Goal: Task Accomplishment & Management: Manage account settings

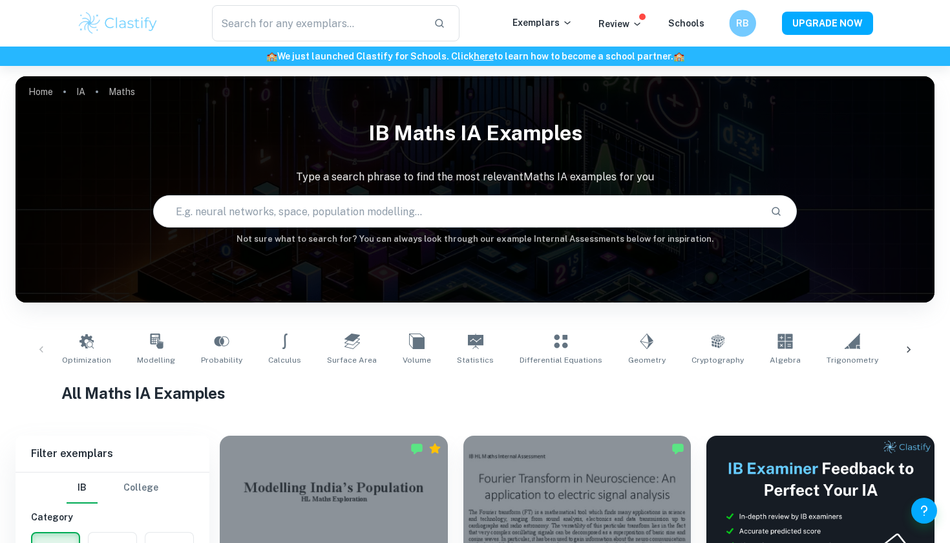
click at [747, 12] on div "RB" at bounding box center [742, 23] width 27 height 27
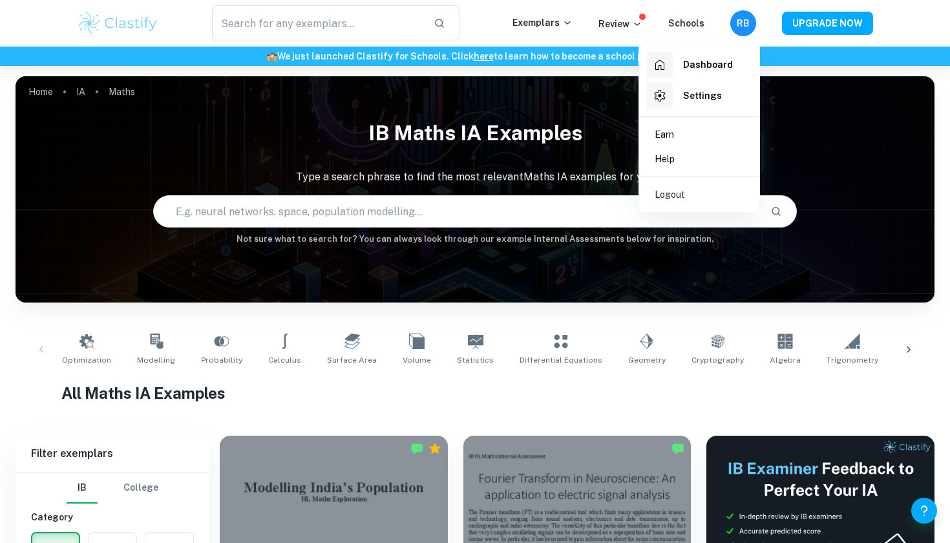
click at [635, 23] on div at bounding box center [475, 271] width 950 height 543
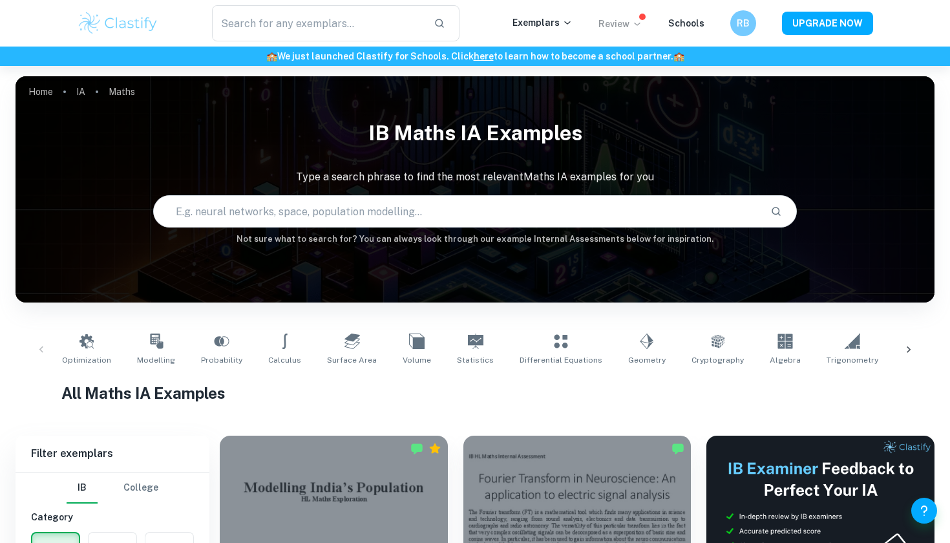
click at [624, 30] on div "​ Exemplars Review Schools RB UPGRADE NOW" at bounding box center [474, 23] width 827 height 36
click at [640, 25] on icon at bounding box center [637, 24] width 6 height 3
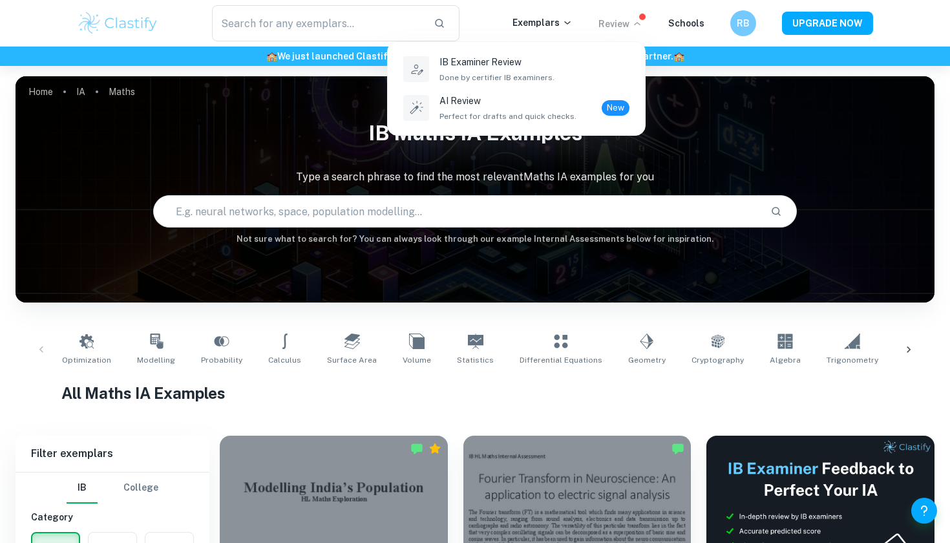
click at [747, 22] on div at bounding box center [475, 271] width 950 height 543
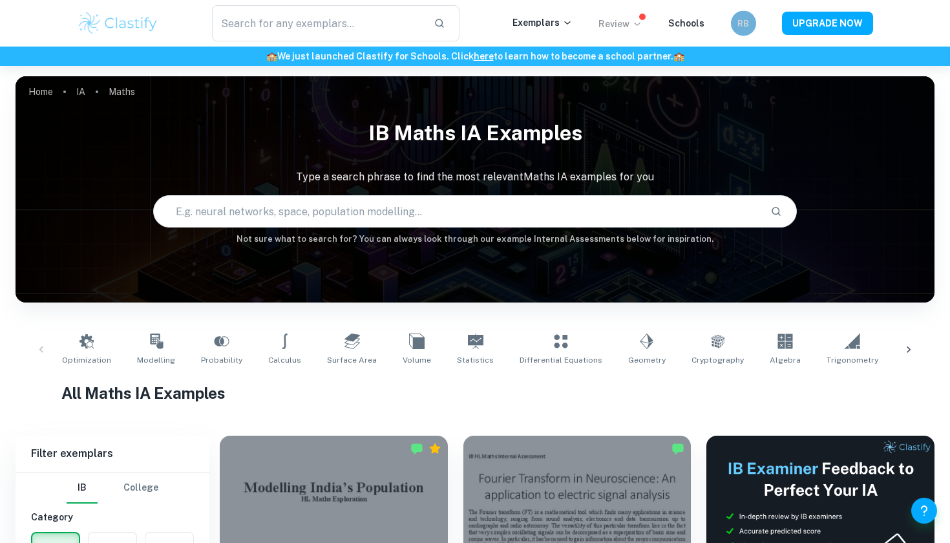
click at [747, 22] on h6 "RB" at bounding box center [743, 23] width 14 height 14
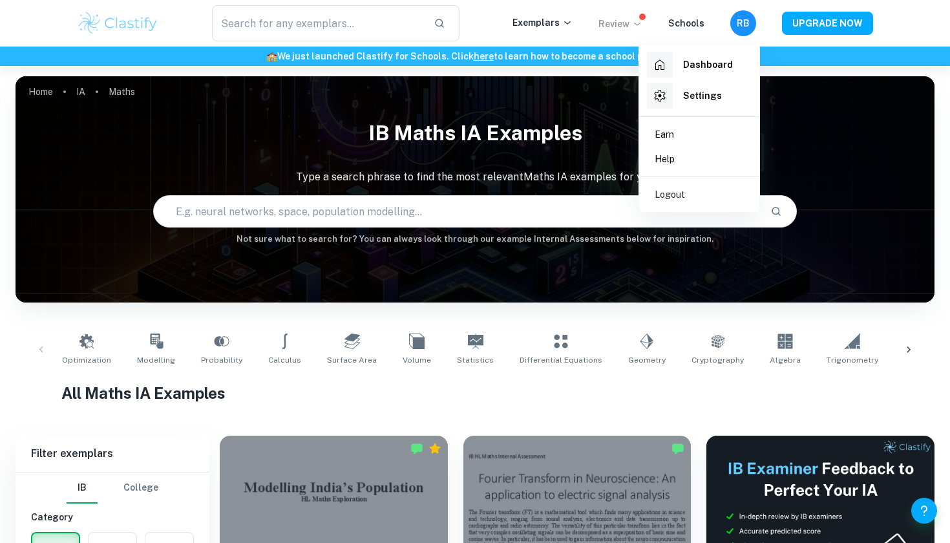
click at [621, 16] on div at bounding box center [475, 271] width 950 height 543
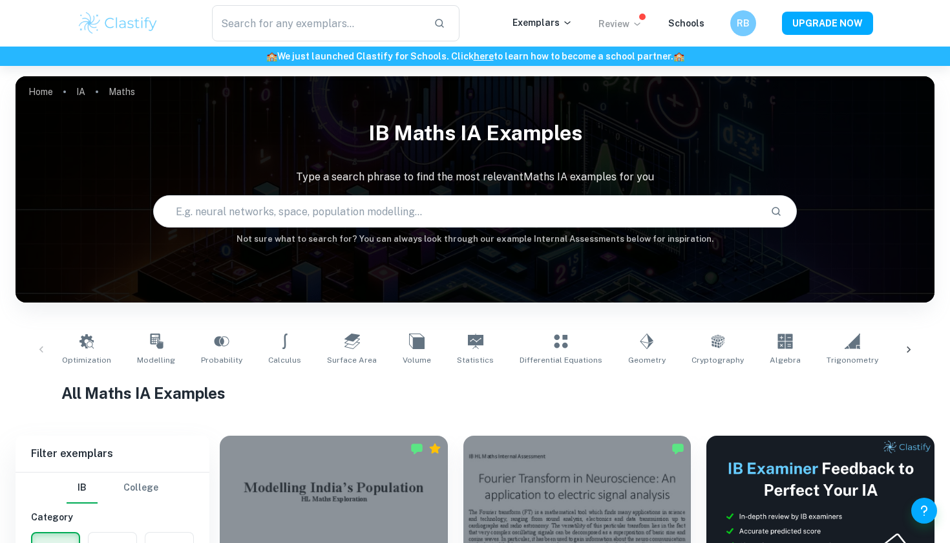
click at [621, 16] on div "Review" at bounding box center [621, 24] width 44 height 16
click at [639, 25] on icon at bounding box center [637, 24] width 10 height 10
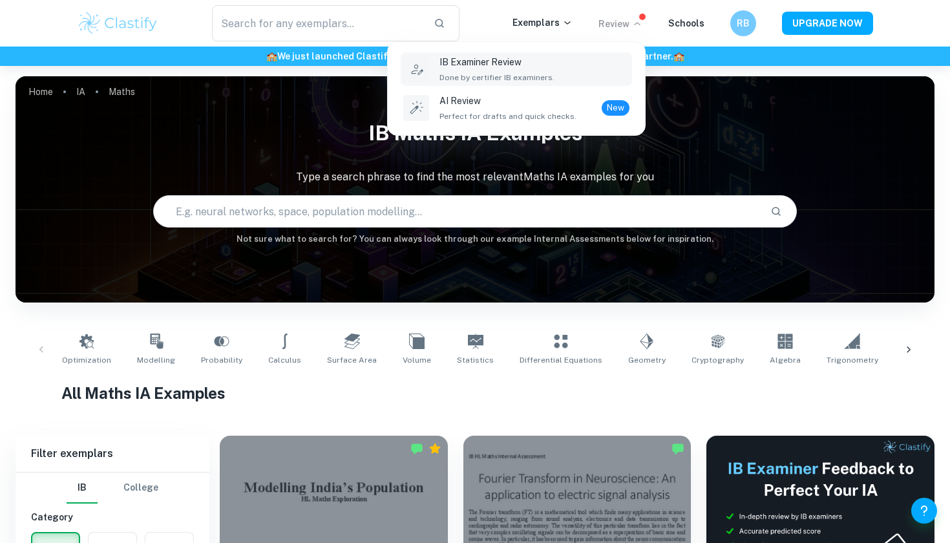
click at [514, 77] on span "Done by certifier IB examiners." at bounding box center [497, 78] width 115 height 12
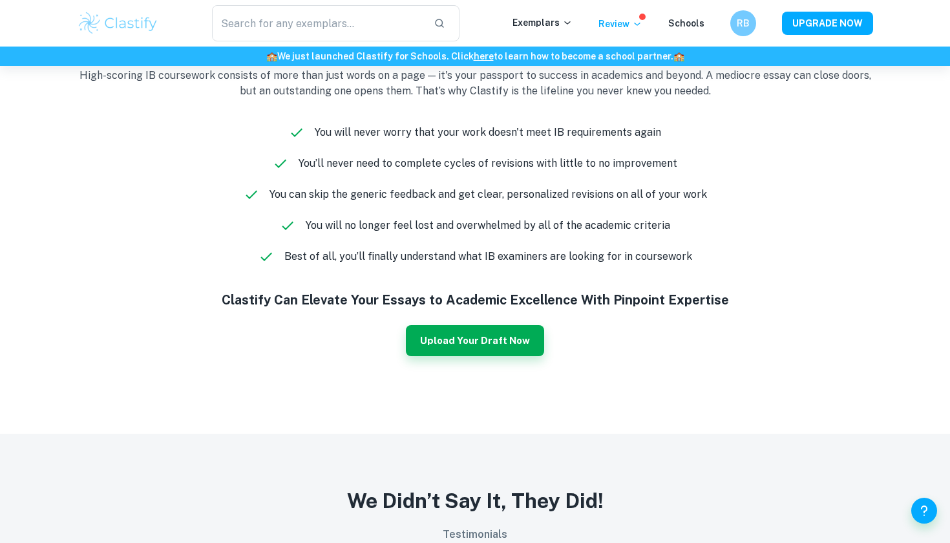
scroll to position [824, 0]
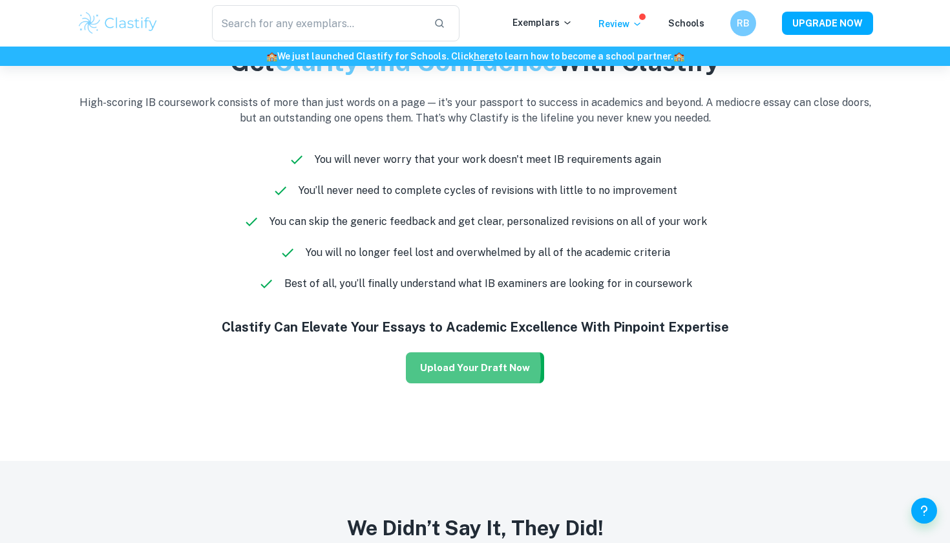
click at [446, 367] on button "Upload Your Draft Now" at bounding box center [475, 367] width 138 height 31
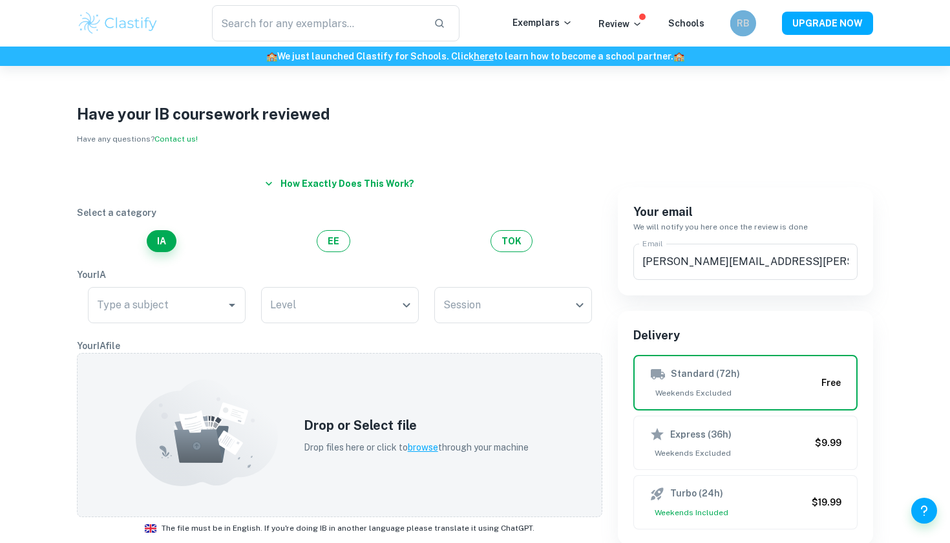
click at [747, 19] on h6 "RB" at bounding box center [743, 23] width 15 height 14
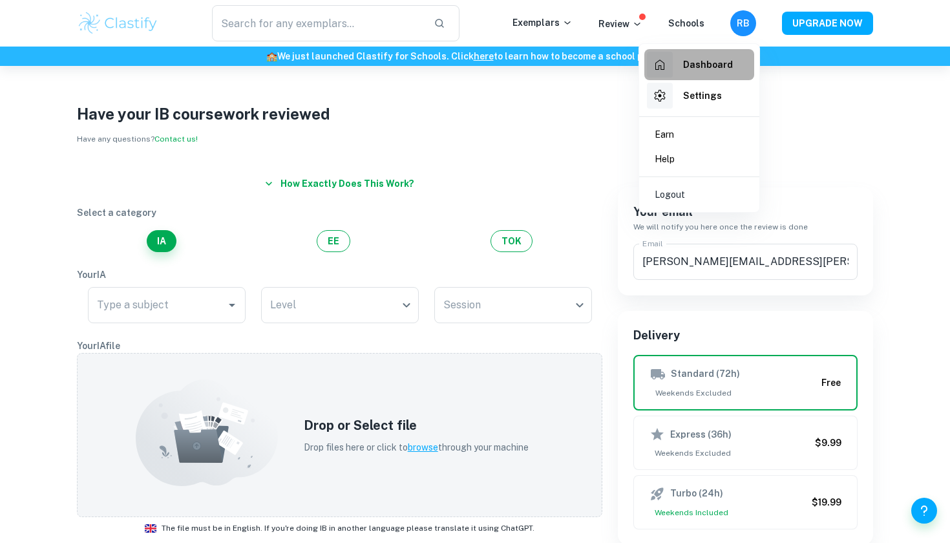
click at [712, 72] on div "Dashboard" at bounding box center [690, 65] width 86 height 26
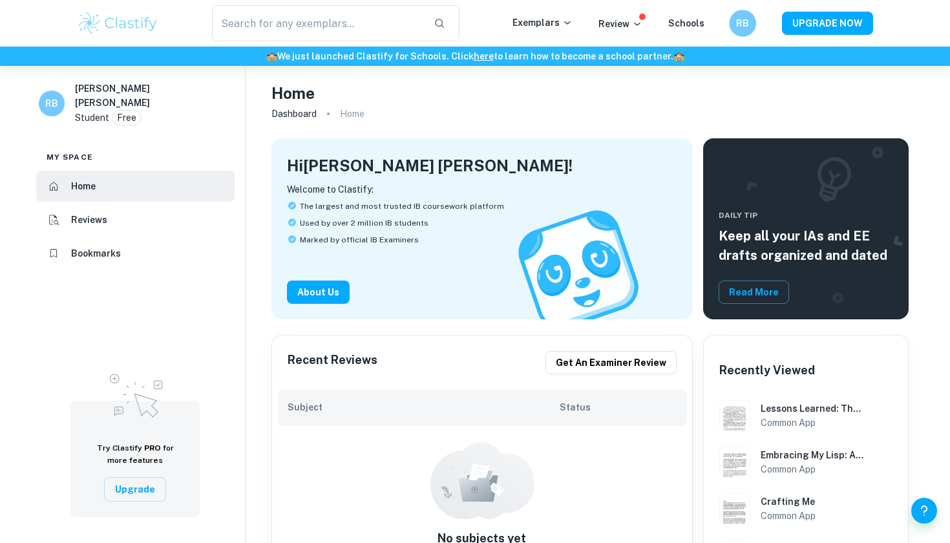
click at [744, 32] on div "RB" at bounding box center [742, 23] width 27 height 27
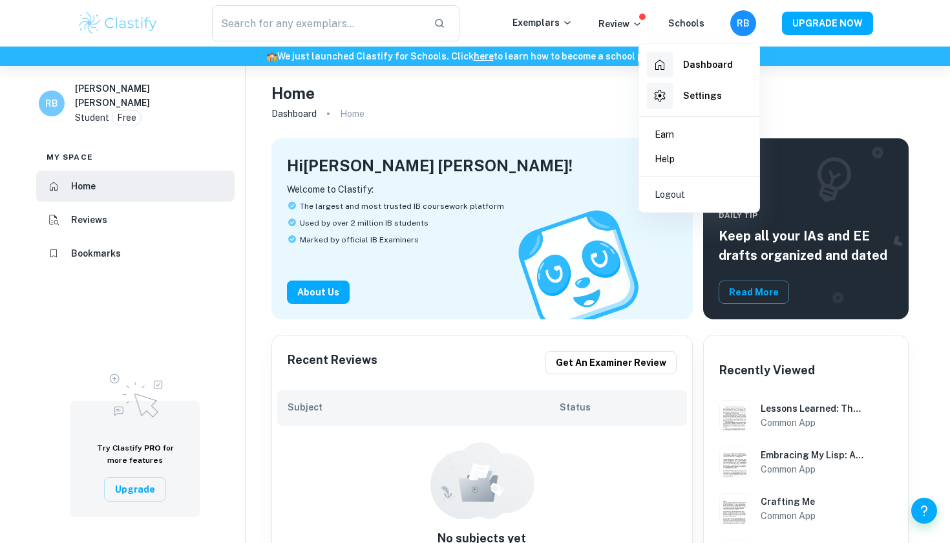
click at [694, 63] on h6 "Dashboard" at bounding box center [708, 65] width 50 height 14
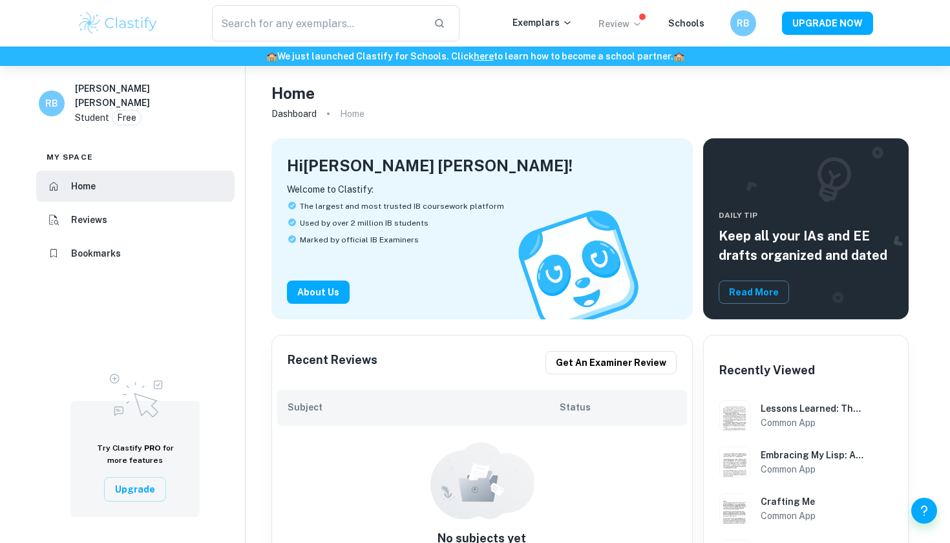
click at [624, 17] on p "Review" at bounding box center [621, 24] width 44 height 14
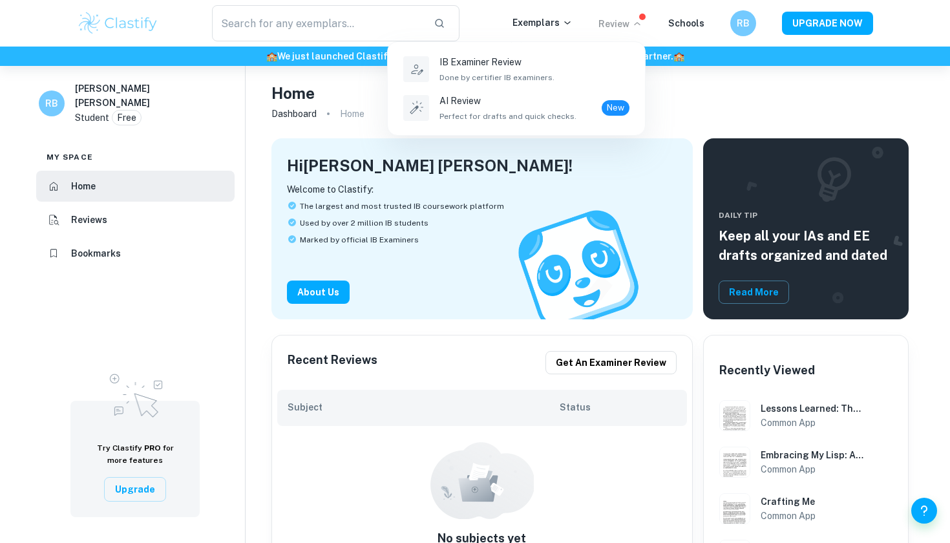
click at [740, 23] on div at bounding box center [475, 271] width 950 height 543
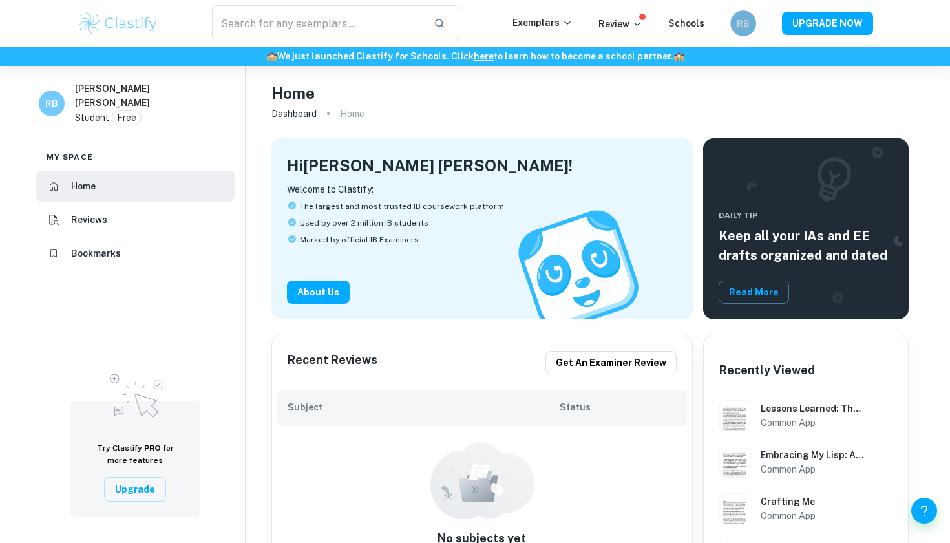
click at [739, 22] on h6 "RB" at bounding box center [743, 23] width 15 height 14
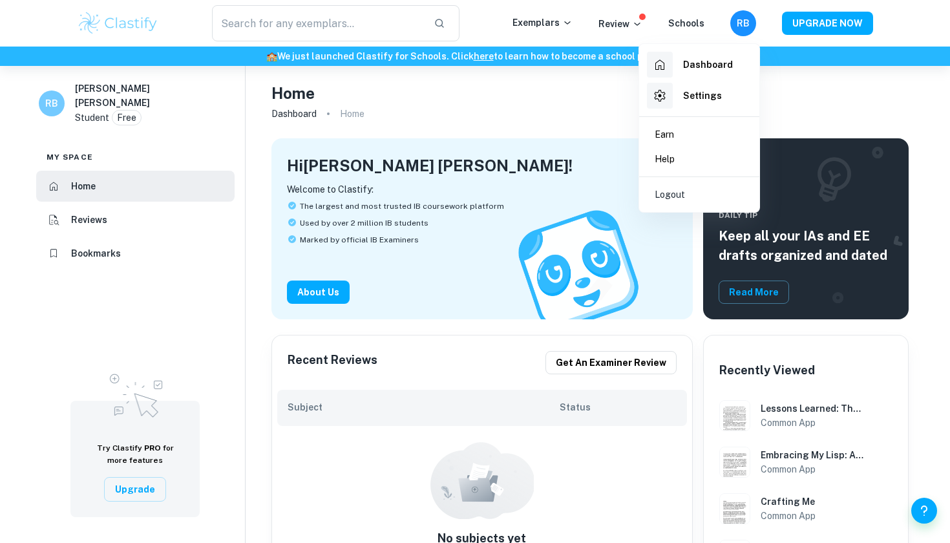
click at [705, 94] on h6 "Settings" at bounding box center [702, 96] width 39 height 14
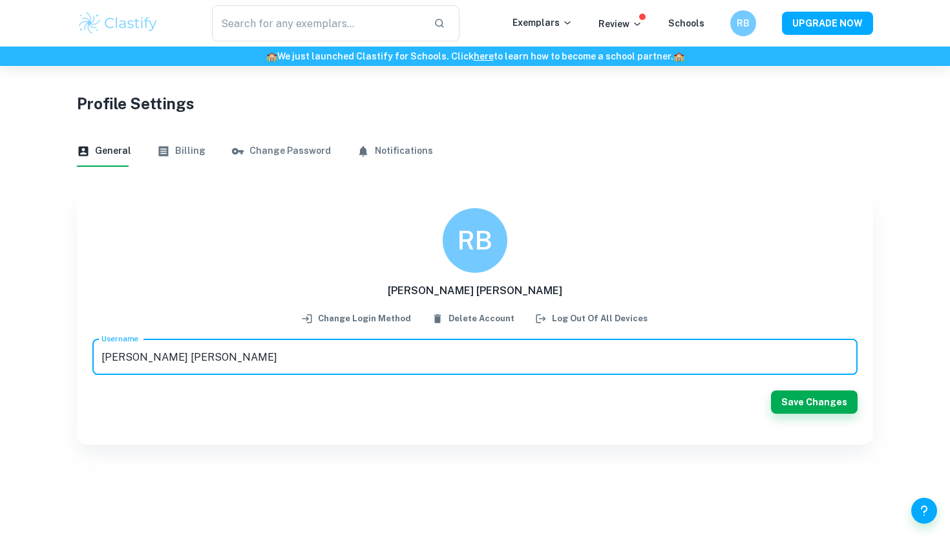
scroll to position [12, 0]
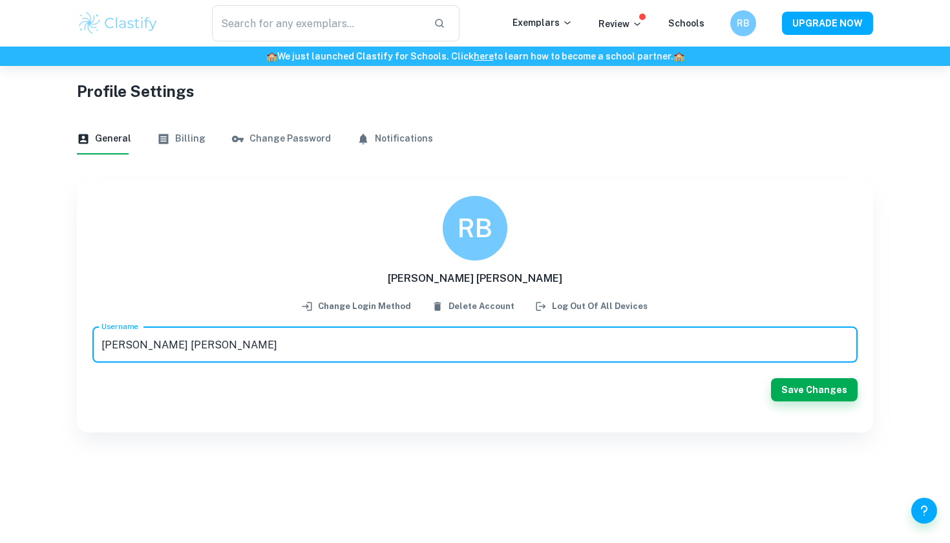
click at [295, 138] on button "Change Password" at bounding box center [281, 138] width 100 height 31
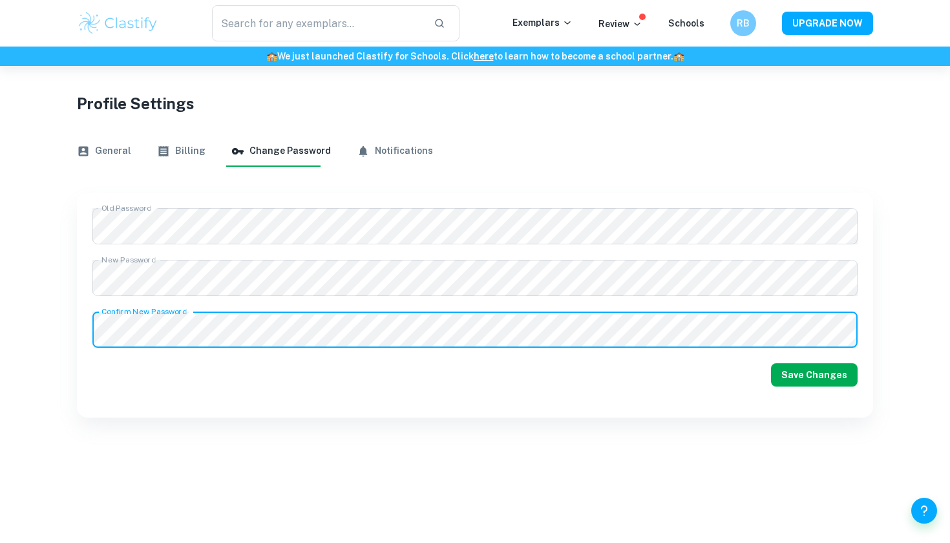
click at [805, 378] on button "Save Changes" at bounding box center [814, 374] width 87 height 23
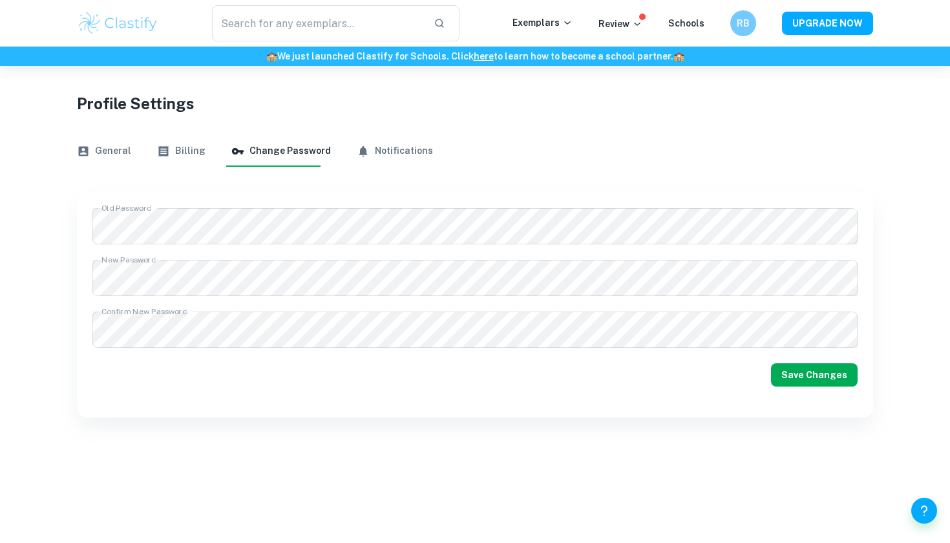
click at [805, 378] on button "Save Changes" at bounding box center [814, 374] width 87 height 23
click at [105, 149] on button "General" at bounding box center [104, 151] width 54 height 31
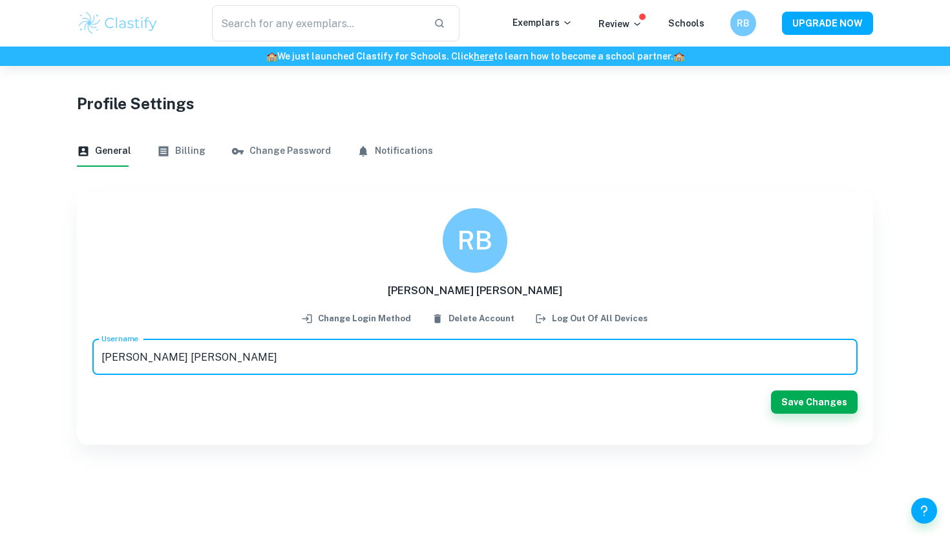
click at [256, 149] on button "Change Password" at bounding box center [281, 151] width 100 height 31
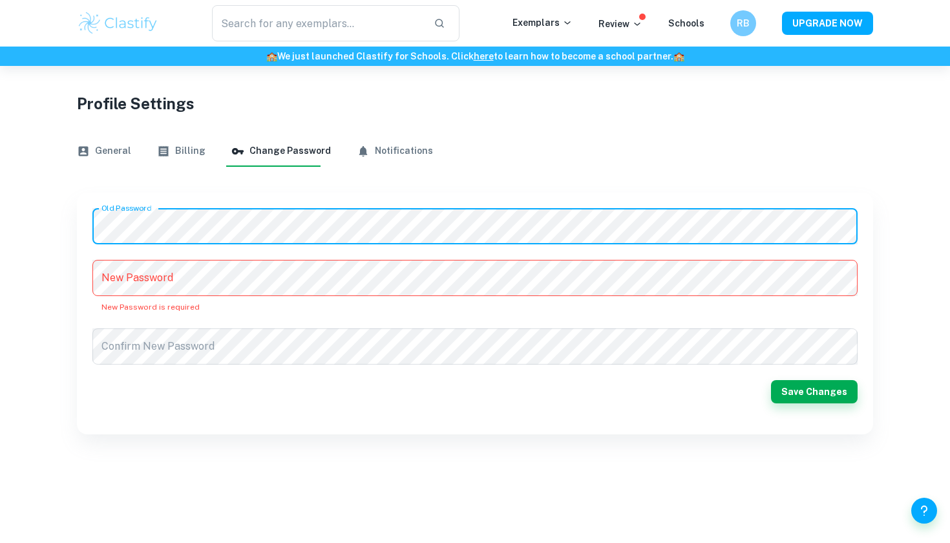
click at [80, 227] on div "Old Password Old Password New Password New Password New Password is required Co…" at bounding box center [475, 314] width 796 height 242
click at [78, 226] on div "Old Password Old Password New Password New Password New Password is required Co…" at bounding box center [475, 314] width 796 height 242
